Goal: Task Accomplishment & Management: Manage account settings

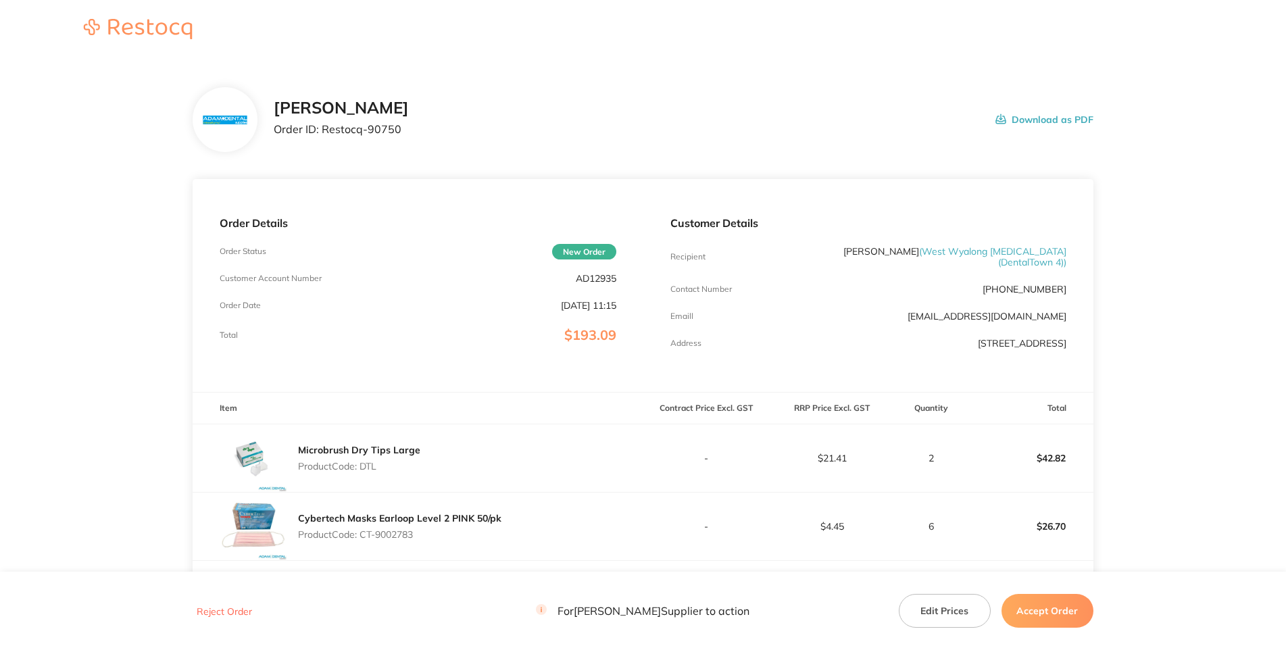
click at [592, 284] on p "AD12935" at bounding box center [596, 278] width 41 height 11
click at [591, 284] on p "AD12935" at bounding box center [596, 278] width 41 height 11
click at [336, 392] on div "Order Details Order Status New Order Customer Account Number AD12935 Order Date…" at bounding box center [418, 285] width 450 height 213
click at [366, 412] on p "Product Code: DTL" at bounding box center [359, 466] width 122 height 11
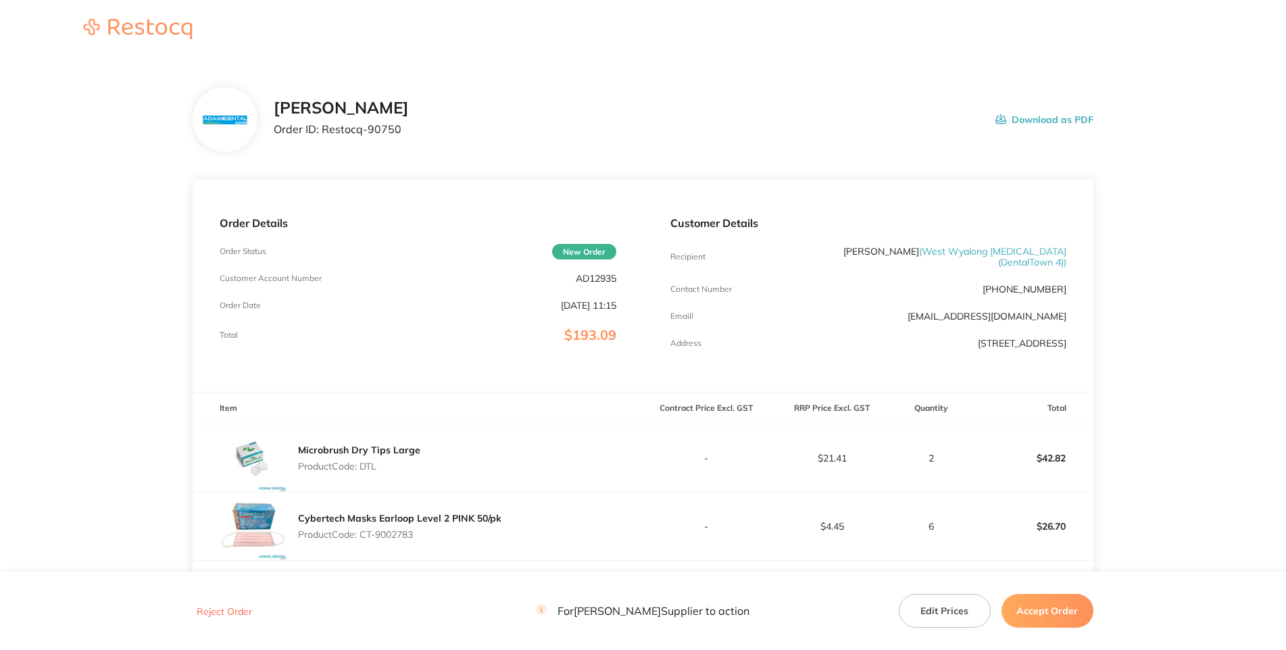
click at [409, 135] on p "Order ID: Restocq- 90750" at bounding box center [341, 129] width 135 height 12
click at [799, 126] on div "[PERSON_NAME] Order ID: Restocq- 90750 Download as PDF" at bounding box center [643, 119] width 900 height 65
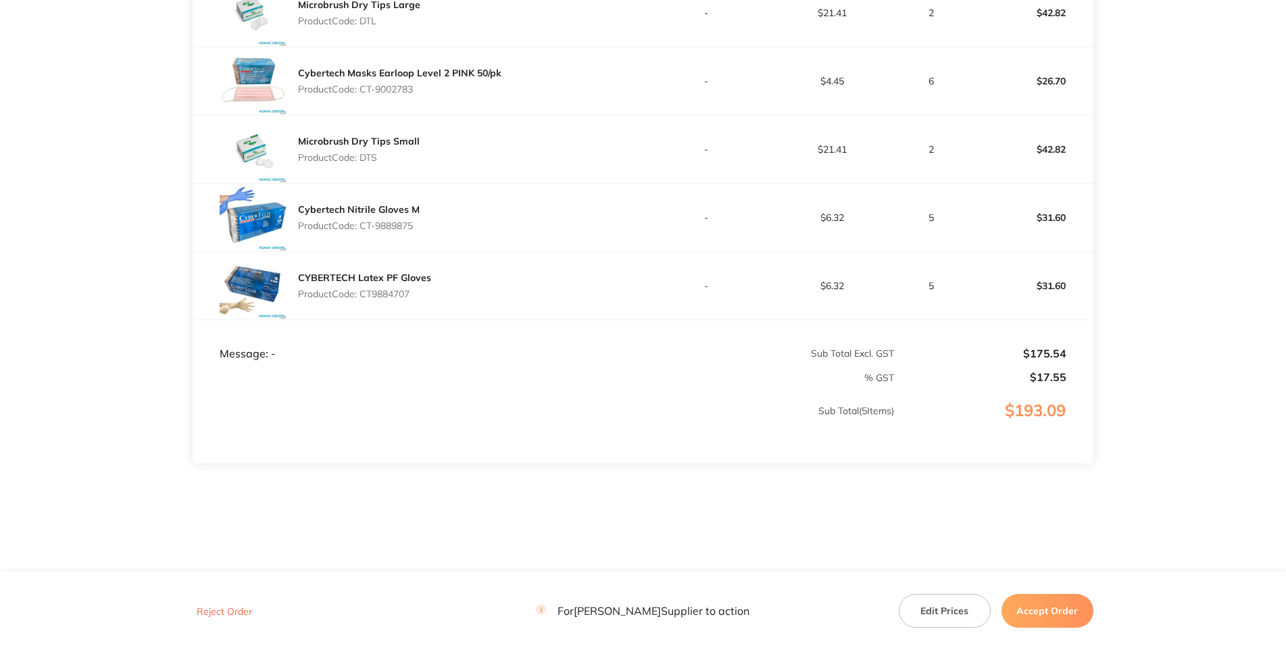
click at [403, 130] on div "Microbrush Dry Tips Small Product Code: DTS" at bounding box center [359, 149] width 122 height 38
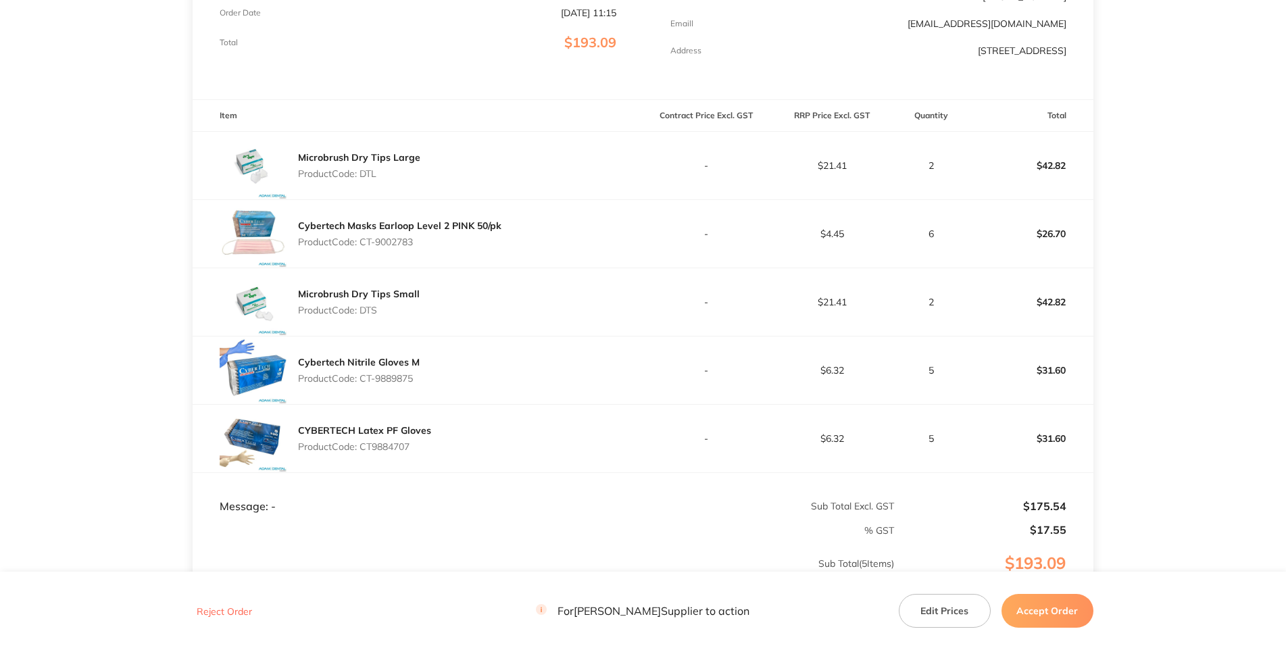
drag, startPoint x: 438, startPoint y: 328, endPoint x: 364, endPoint y: 330, distance: 73.7
click at [364, 247] on p "Product Code: CT-9002783" at bounding box center [399, 241] width 203 height 11
click at [410, 300] on link "Microbrush Dry Tips Small" at bounding box center [359, 294] width 122 height 12
click at [375, 315] on p "Product Code: DTS" at bounding box center [359, 310] width 122 height 11
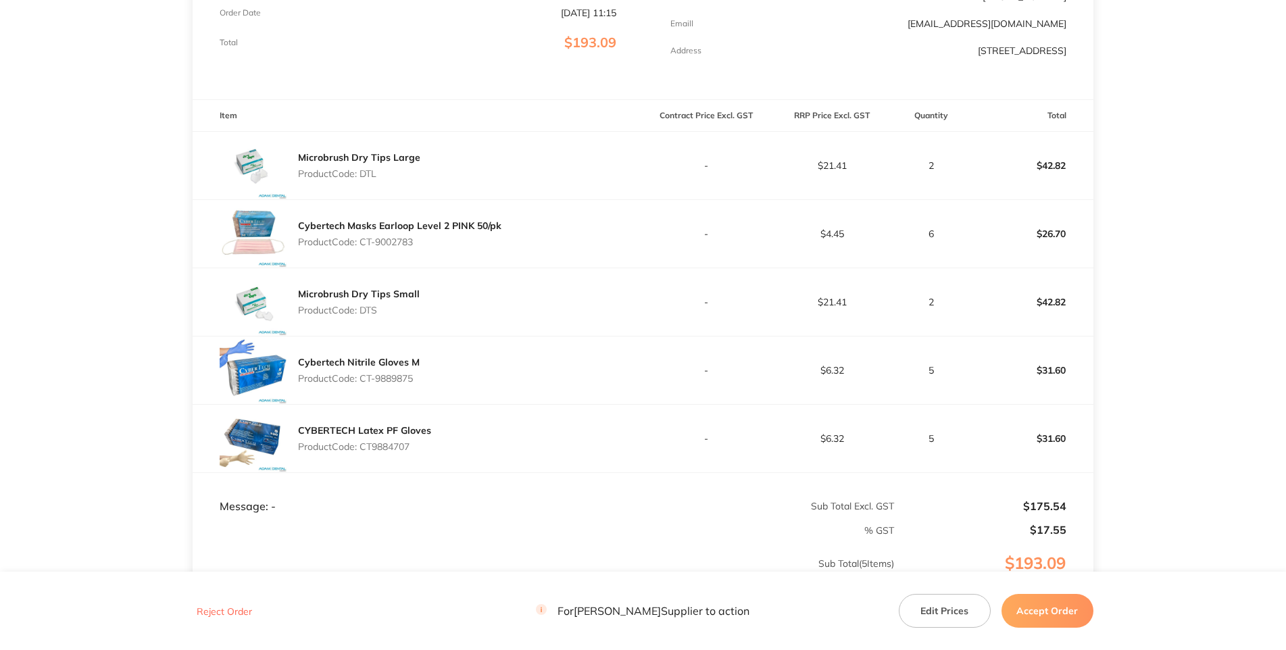
click at [488, 336] on div "Microbrush Dry Tips Small Product Code: DTS" at bounding box center [418, 302] width 450 height 68
drag, startPoint x: 415, startPoint y: 471, endPoint x: 362, endPoint y: 467, distance: 52.8
click at [362, 384] on p "Product Code: CT-9889875" at bounding box center [359, 378] width 122 height 11
click at [512, 404] on div "Cybertech Nitrile Gloves M Product Code: CT-9889875" at bounding box center [418, 370] width 450 height 68
drag, startPoint x: 414, startPoint y: 539, endPoint x: 363, endPoint y: 535, distance: 51.5
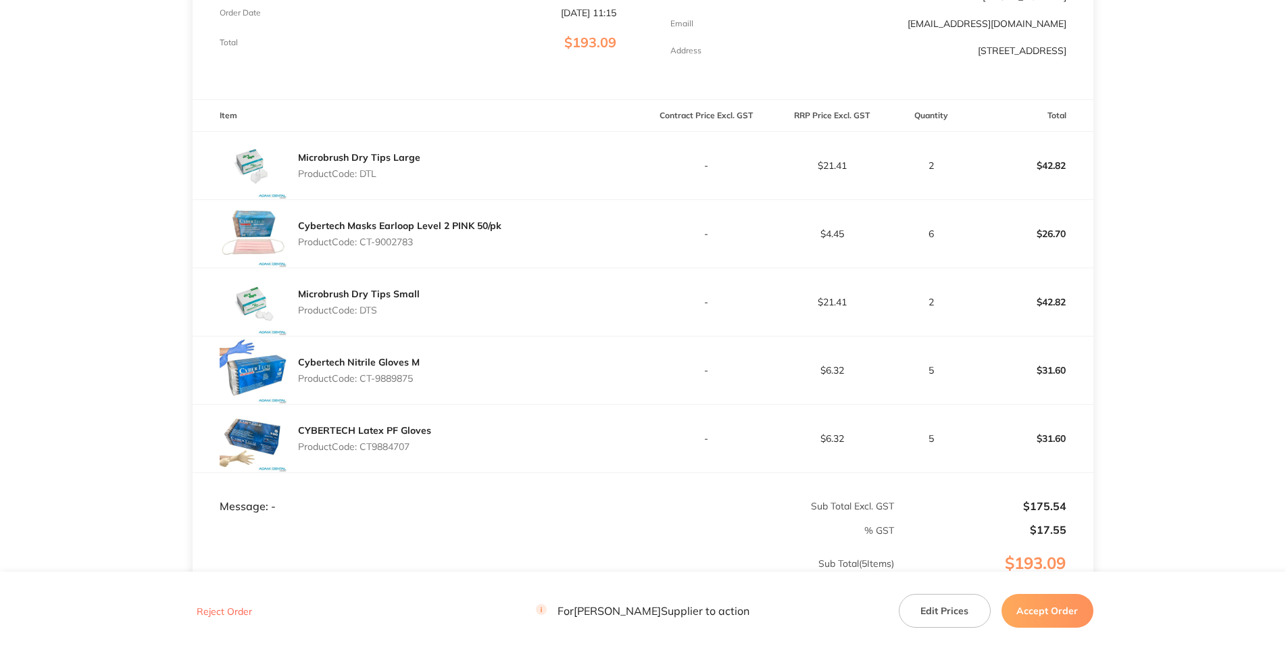
click at [363, 412] on p "Product Code: CT9884707" at bounding box center [364, 446] width 133 height 11
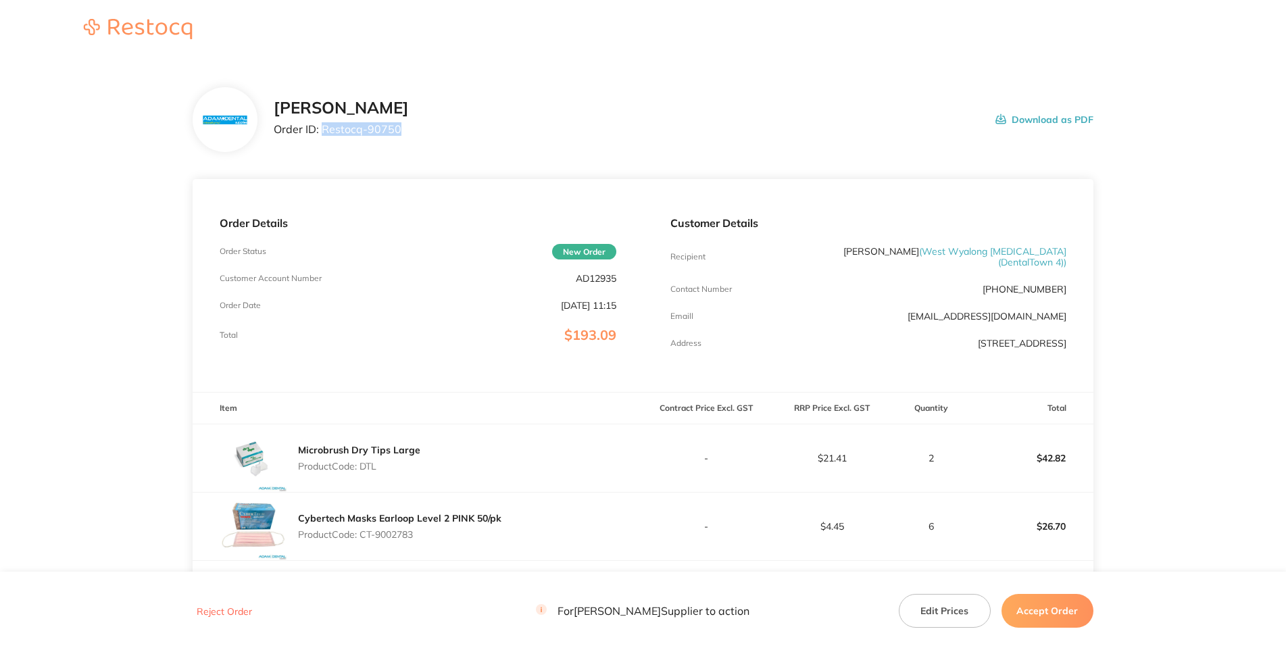
drag, startPoint x: 357, startPoint y: 183, endPoint x: 280, endPoint y: 185, distance: 77.0
click at [274, 135] on p "Order ID: Restocq- 90750" at bounding box center [341, 129] width 135 height 12
click at [374, 118] on h2 "[PERSON_NAME]" at bounding box center [341, 108] width 135 height 19
click at [336, 135] on p "Order ID: Restocq- 90750" at bounding box center [341, 129] width 135 height 12
drag, startPoint x: 332, startPoint y: 182, endPoint x: 268, endPoint y: 178, distance: 63.6
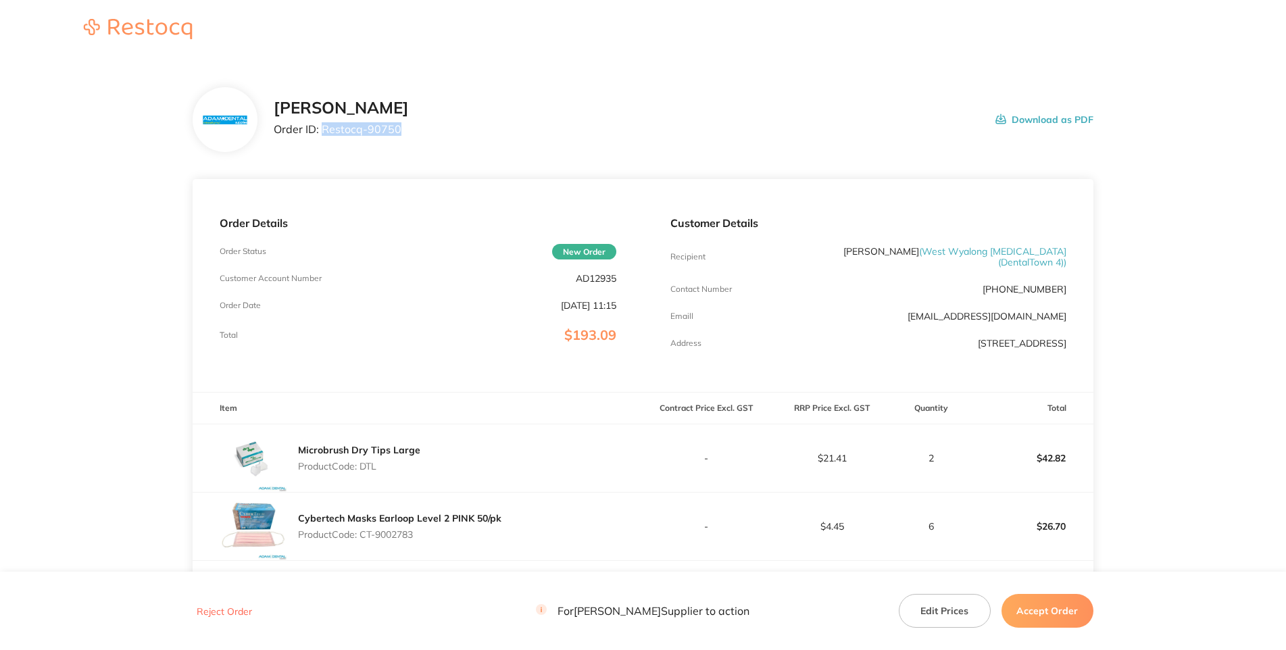
click at [274, 135] on p "Order ID: Restocq- 90750" at bounding box center [341, 129] width 135 height 12
click at [799, 130] on div "[PERSON_NAME] Order ID: Restocq- 90750 Download as PDF" at bounding box center [643, 119] width 900 height 65
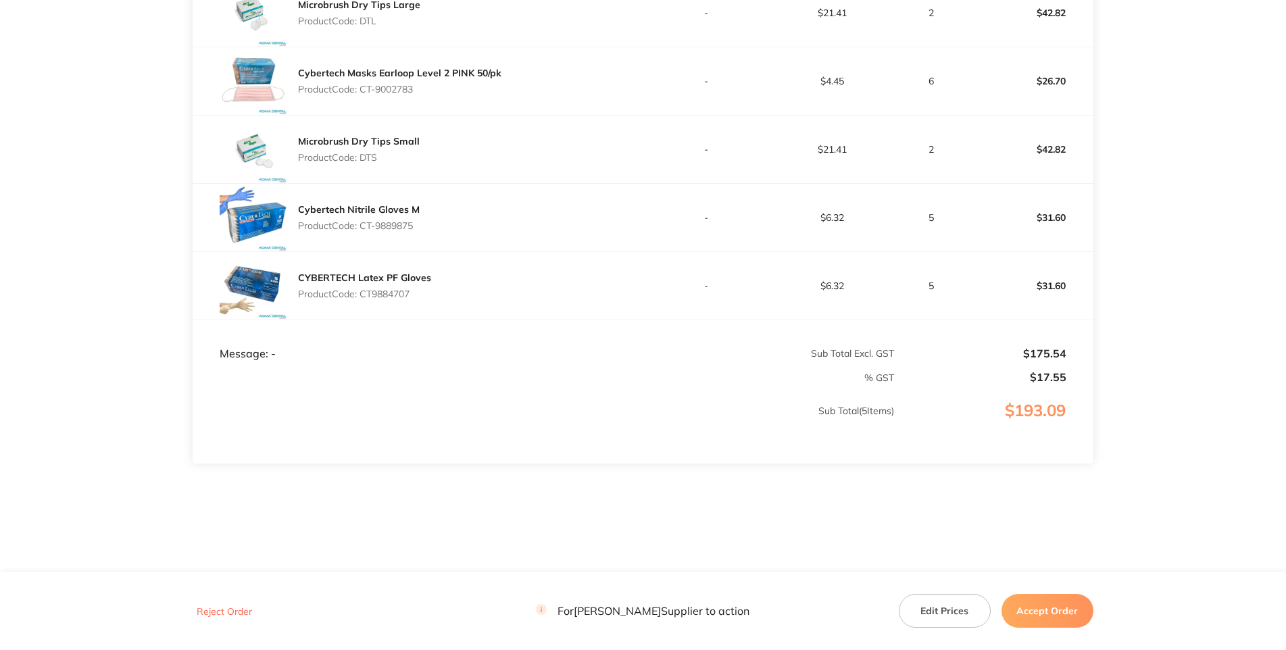
click at [799, 412] on button "Accept Order" at bounding box center [1047, 611] width 92 height 34
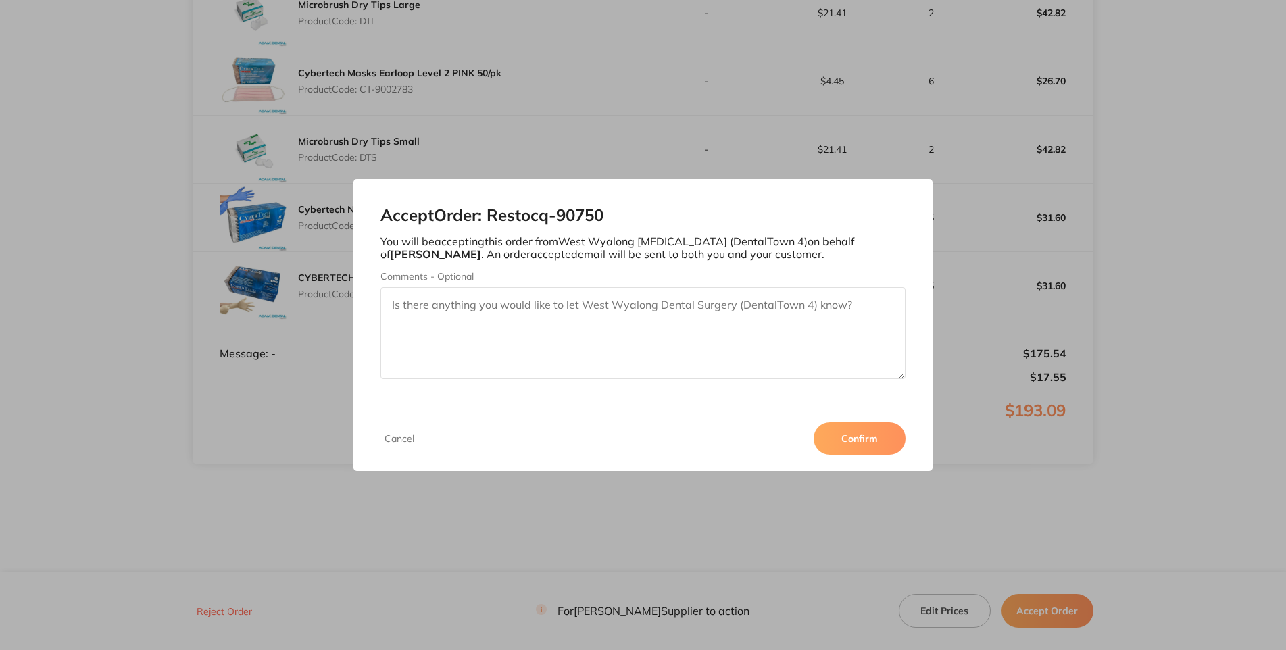
click at [799, 412] on button "Confirm" at bounding box center [859, 438] width 92 height 32
